Goal: Use online tool/utility: Utilize a website feature to perform a specific function

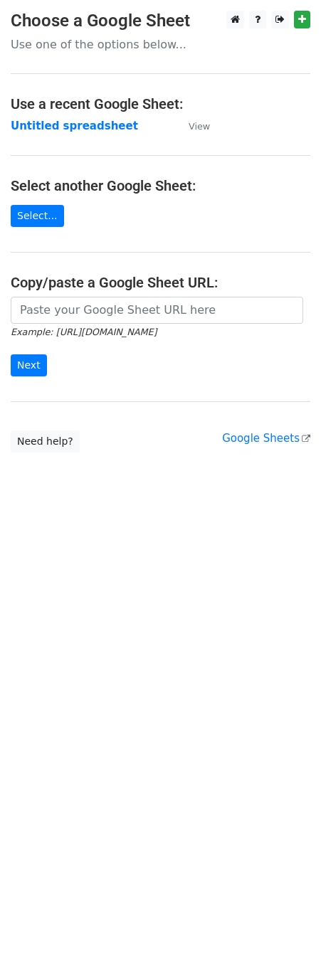
click at [69, 313] on input "url" at bounding box center [157, 310] width 293 height 27
type input "https://docs.google.com/spreadsheets/d/1TFV68_IxIrt_og4Clogd47hHb5HEmUpaHVmF_tj…"
click at [34, 364] on input "Next" at bounding box center [29, 366] width 36 height 22
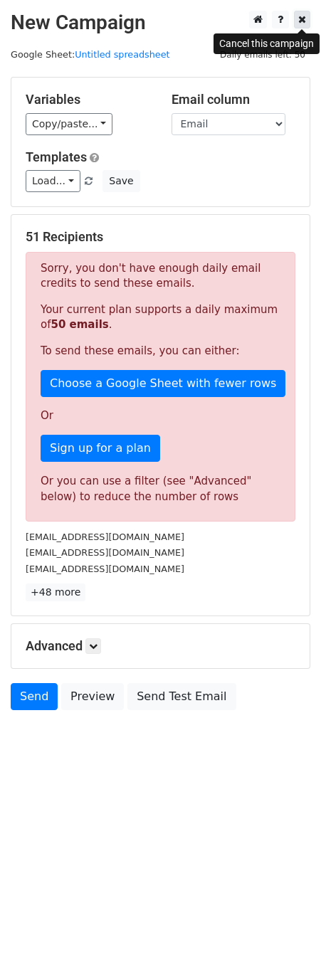
click at [304, 12] on link at bounding box center [302, 20] width 16 height 18
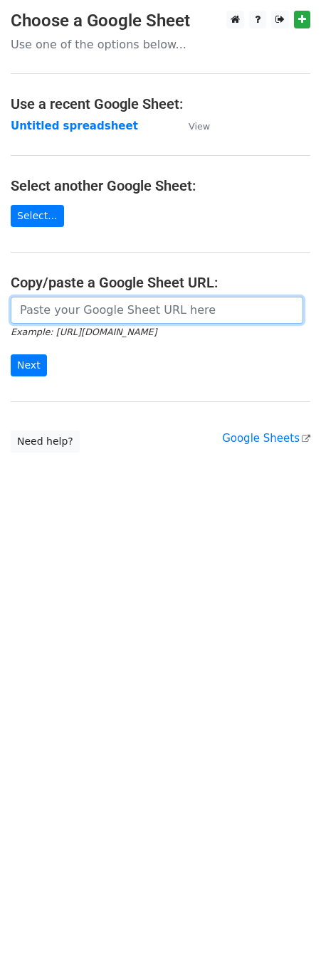
click at [92, 313] on input "url" at bounding box center [157, 310] width 293 height 27
paste input "https://docs.google.com/spreadsheets/d/1TFV68_IxIrt_og4Clogd47hHb5HEmUpaHVmF_tj…"
type input "https://docs.google.com/spreadsheets/d/1TFV68_IxIrt_og4Clogd47hHb5HEmUpaHVmF_tj…"
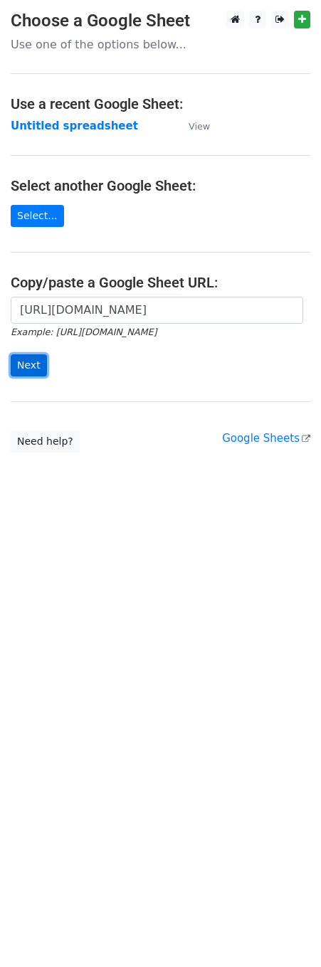
click at [26, 368] on input "Next" at bounding box center [29, 366] width 36 height 22
